Goal: Information Seeking & Learning: Find specific fact

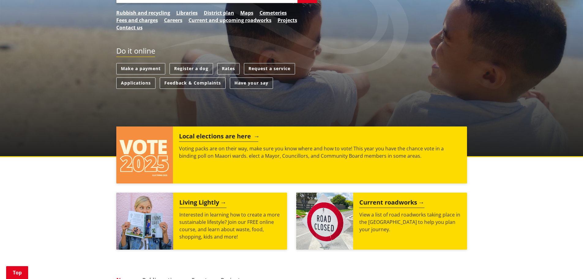
scroll to position [143, 0]
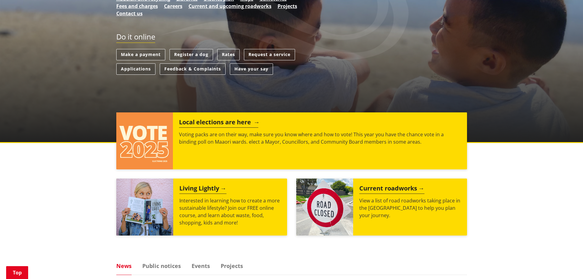
click at [215, 124] on h2 "Local elections are here" at bounding box center [218, 122] width 79 height 9
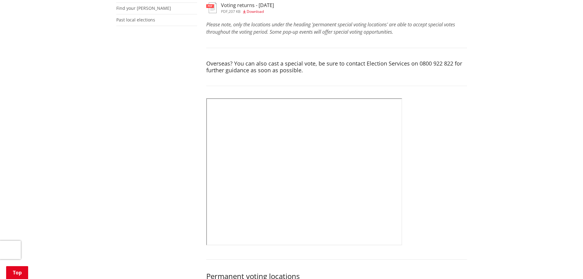
scroll to position [214, 0]
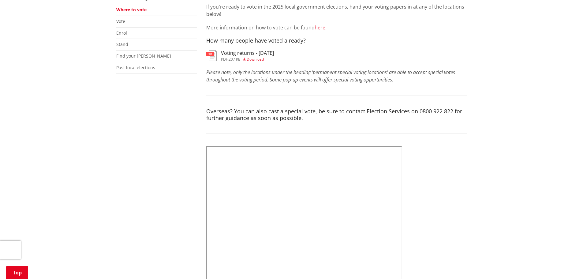
scroll to position [71, 0]
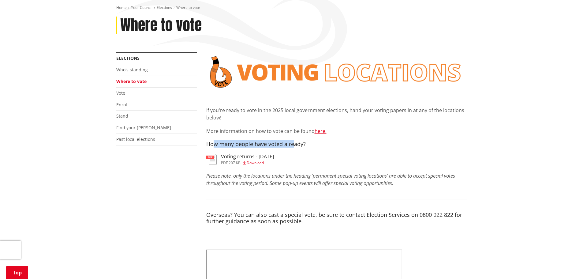
drag, startPoint x: 214, startPoint y: 144, endPoint x: 294, endPoint y: 146, distance: 79.9
click at [294, 146] on h4 "How many people have voted already?" at bounding box center [336, 144] width 261 height 7
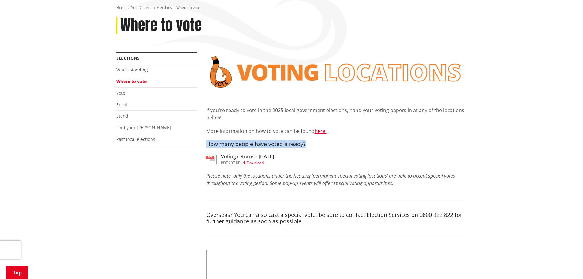
click at [298, 146] on h4 "How many people have voted already?" at bounding box center [336, 144] width 261 height 7
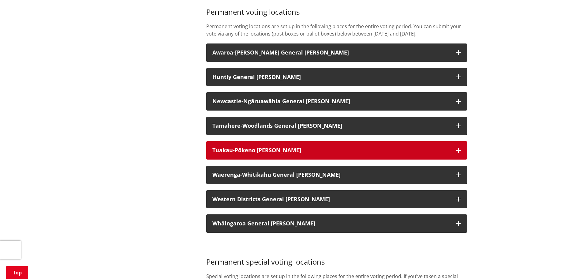
scroll to position [500, 0]
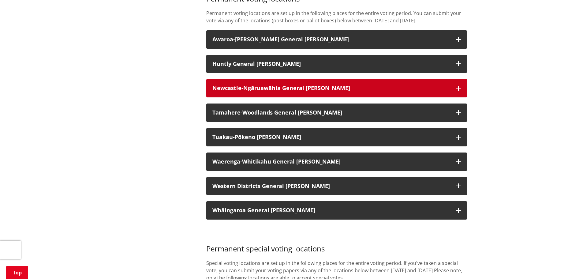
click at [282, 91] on button "Newcastle-Ngāruawāhia General [PERSON_NAME]" at bounding box center [336, 88] width 261 height 18
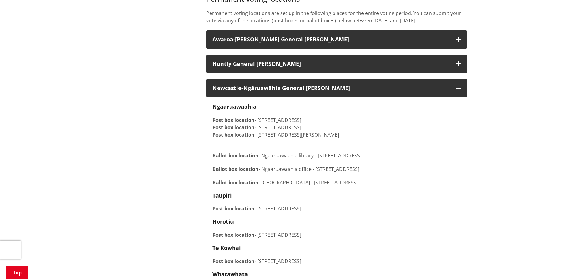
drag, startPoint x: 267, startPoint y: 125, endPoint x: 347, endPoint y: 141, distance: 81.2
click at [347, 138] on p "Post box location - [STREET_ADDRESS] Post box location - [STREET_ADDRESS][GEOGR…" at bounding box center [336, 127] width 249 height 22
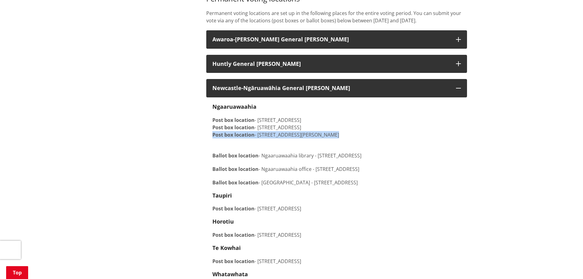
click at [360, 138] on p "Post box location - [STREET_ADDRESS] Post box location - [STREET_ADDRESS][GEOGR…" at bounding box center [336, 127] width 249 height 22
drag, startPoint x: 360, startPoint y: 144, endPoint x: 308, endPoint y: 131, distance: 54.1
click at [308, 131] on p "Post box location - [STREET_ADDRESS] Post box location - [STREET_ADDRESS][GEOGR…" at bounding box center [336, 127] width 249 height 22
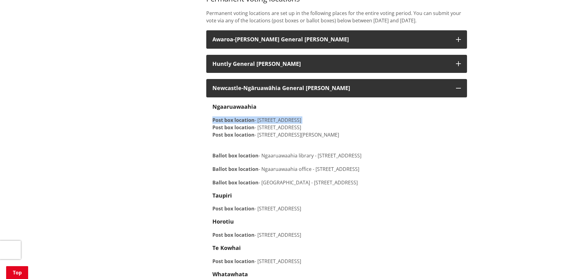
click at [308, 131] on p "Post box location - [STREET_ADDRESS] Post box location - [STREET_ADDRESS][GEOGR…" at bounding box center [336, 127] width 249 height 22
click at [276, 159] on p "Ballot box location - [GEOGRAPHIC_DATA] - [STREET_ADDRESS]" at bounding box center [336, 152] width 249 height 15
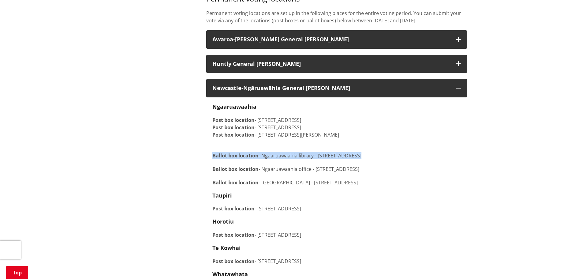
click at [276, 159] on p "Ballot box location - [GEOGRAPHIC_DATA] - [STREET_ADDRESS]" at bounding box center [336, 152] width 249 height 15
click at [291, 159] on p "Ballot box location - [GEOGRAPHIC_DATA] - [STREET_ADDRESS]" at bounding box center [336, 152] width 249 height 15
click at [312, 159] on p "Ballot box location - [GEOGRAPHIC_DATA] - [STREET_ADDRESS]" at bounding box center [336, 152] width 249 height 15
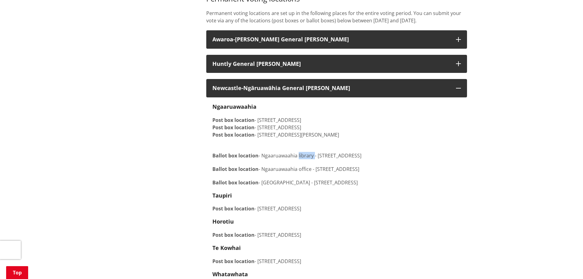
click at [312, 159] on p "Ballot box location - [GEOGRAPHIC_DATA] - [STREET_ADDRESS]" at bounding box center [336, 152] width 249 height 15
click at [328, 159] on p "Ballot box location - [GEOGRAPHIC_DATA] - [STREET_ADDRESS]" at bounding box center [336, 152] width 249 height 15
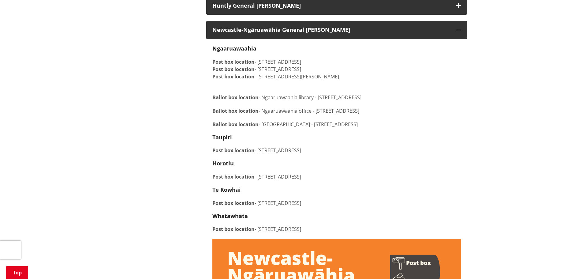
scroll to position [572, 0]
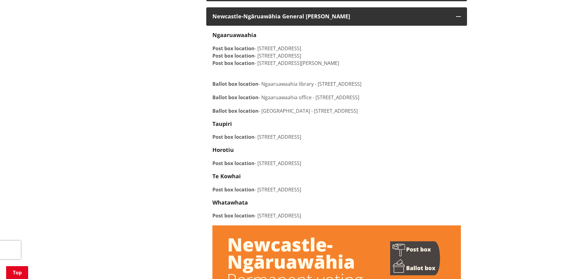
click at [292, 88] on p "Ballot box location - [GEOGRAPHIC_DATA] - [STREET_ADDRESS]" at bounding box center [336, 80] width 249 height 15
click at [341, 88] on p "Ballot box location - [GEOGRAPHIC_DATA] - [STREET_ADDRESS]" at bounding box center [336, 80] width 249 height 15
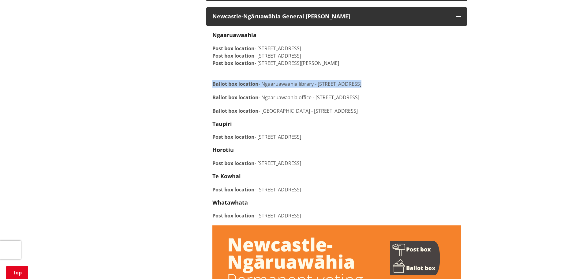
click at [341, 88] on p "Ballot box location - [GEOGRAPHIC_DATA] - [STREET_ADDRESS]" at bounding box center [336, 80] width 249 height 15
click at [347, 88] on p "Ballot box location - [GEOGRAPHIC_DATA] - [STREET_ADDRESS]" at bounding box center [336, 80] width 249 height 15
drag, startPoint x: 218, startPoint y: 104, endPoint x: 385, endPoint y: 105, distance: 166.9
click at [386, 100] on div "[GEOGRAPHIC_DATA] Post box location - 40 [GEOGRAPHIC_DATA], [GEOGRAPHIC_DATA], …" at bounding box center [336, 125] width 249 height 187
click at [385, 101] on p "Ballot box location - [GEOGRAPHIC_DATA] office - [STREET_ADDRESS]" at bounding box center [336, 97] width 249 height 7
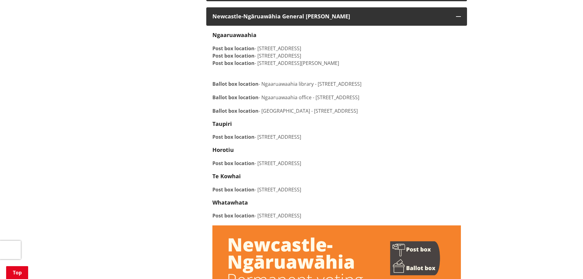
click at [385, 101] on p "Ballot box location - [GEOGRAPHIC_DATA] office - [STREET_ADDRESS]" at bounding box center [336, 97] width 249 height 7
click at [388, 101] on p "Ballot box location - [GEOGRAPHIC_DATA] office - [STREET_ADDRESS]" at bounding box center [336, 97] width 249 height 7
click at [387, 101] on p "Ballot box location - [GEOGRAPHIC_DATA] office - [STREET_ADDRESS]" at bounding box center [336, 97] width 249 height 7
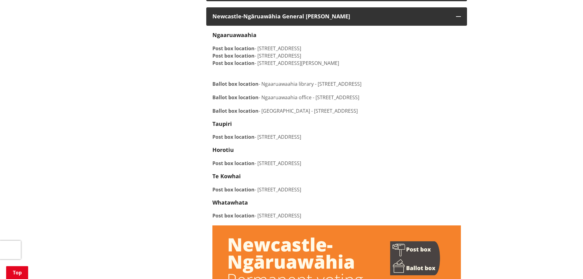
drag, startPoint x: 375, startPoint y: 69, endPoint x: 212, endPoint y: 56, distance: 164.1
click at [212, 57] on p "Post box location - [STREET_ADDRESS] Post box location - [STREET_ADDRESS][GEOGR…" at bounding box center [336, 56] width 249 height 22
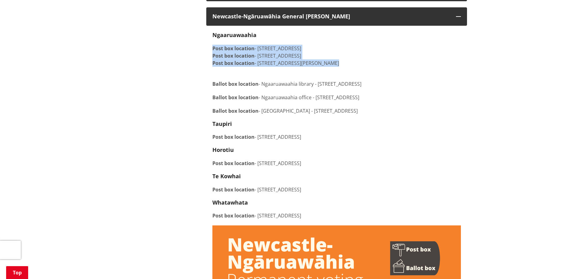
drag, startPoint x: 211, startPoint y: 55, endPoint x: 385, endPoint y: 69, distance: 174.1
click at [385, 67] on p "Post box location - [STREET_ADDRESS] Post box location - [STREET_ADDRESS][GEOGR…" at bounding box center [336, 56] width 249 height 22
drag, startPoint x: 385, startPoint y: 69, endPoint x: 225, endPoint y: 56, distance: 160.7
click at [225, 56] on p "Post box location - [STREET_ADDRESS] Post box location - [STREET_ADDRESS][GEOGR…" at bounding box center [336, 56] width 249 height 22
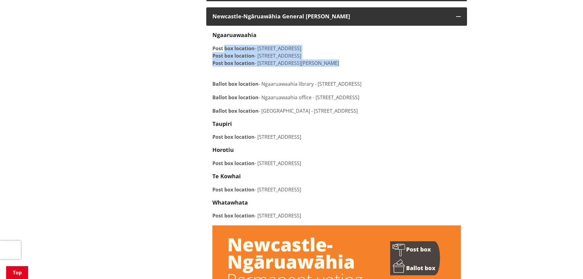
click at [225, 52] on strong "Post box location" at bounding box center [233, 48] width 42 height 7
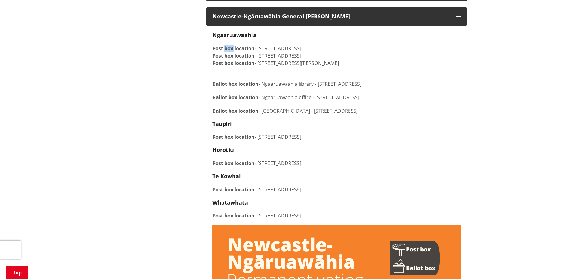
click at [225, 52] on strong "Post box location" at bounding box center [233, 48] width 42 height 7
click at [253, 52] on strong "Post box location" at bounding box center [233, 48] width 42 height 7
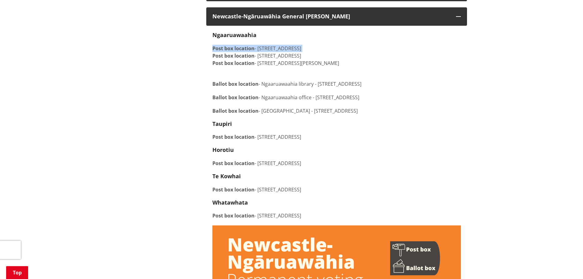
click at [293, 55] on p "Post box location - [STREET_ADDRESS] Post box location - [STREET_ADDRESS][GEOGR…" at bounding box center [336, 56] width 249 height 22
